Goal: Task Accomplishment & Management: Use online tool/utility

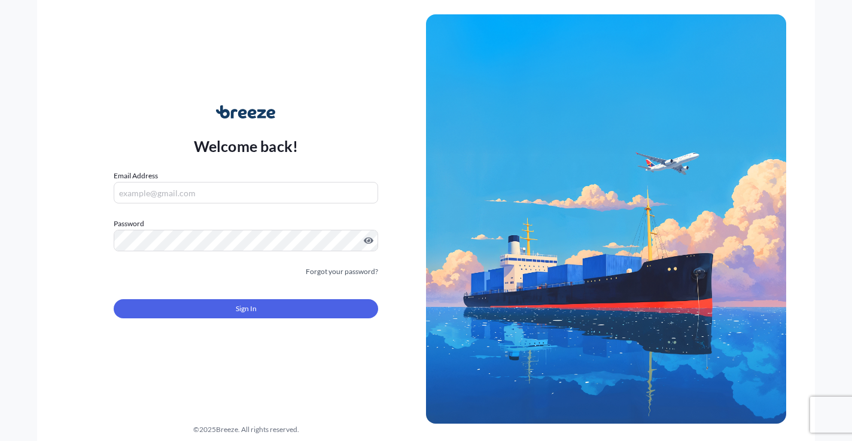
type input "[EMAIL_ADDRESS][DOMAIN_NAME]"
click at [218, 308] on button "Sign In" at bounding box center [246, 308] width 264 height 19
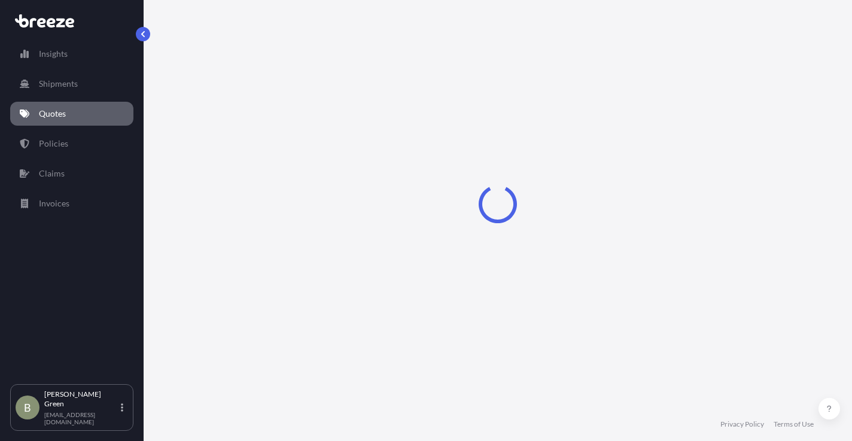
select select "Road"
select select "1"
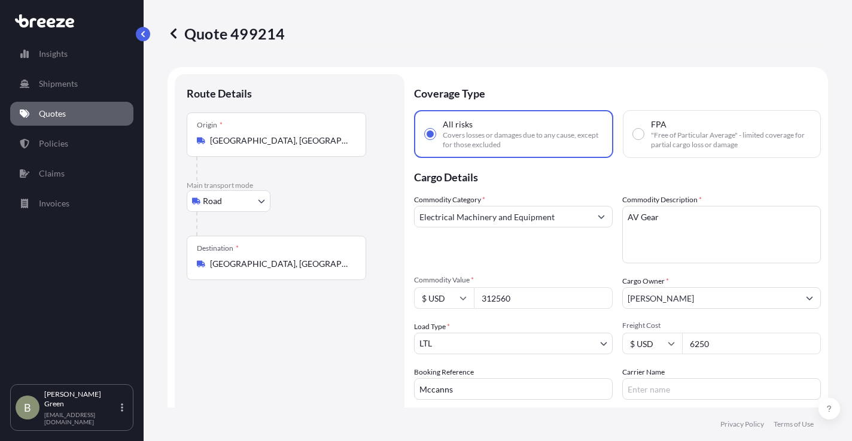
click at [339, 200] on div "Road Sea Air Road Rail" at bounding box center [290, 201] width 206 height 22
